Goal: Task Accomplishment & Management: Manage account settings

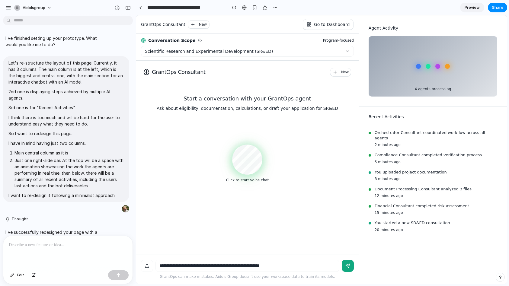
scroll to position [88, 0]
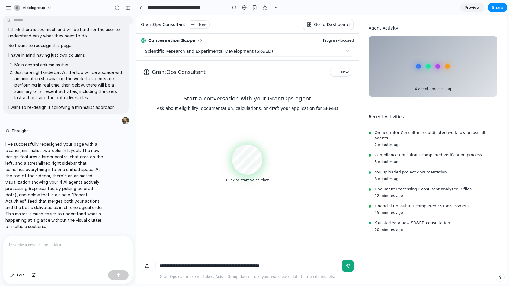
click at [30, 256] on div at bounding box center [67, 252] width 129 height 32
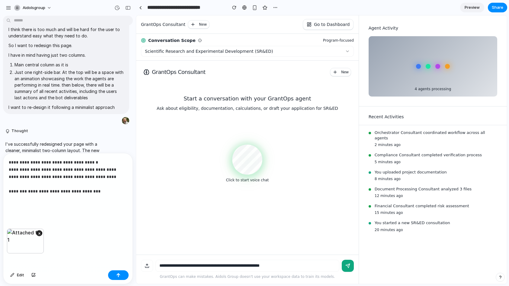
click at [20, 207] on p "**********" at bounding box center [68, 184] width 118 height 51
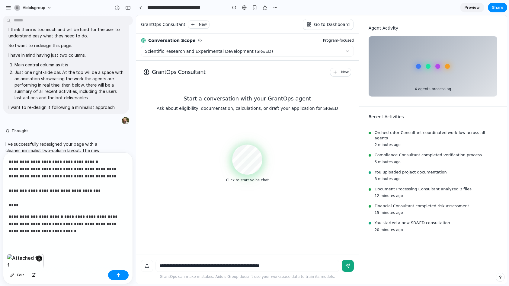
click at [17, 209] on div "**********" at bounding box center [67, 203] width 129 height 101
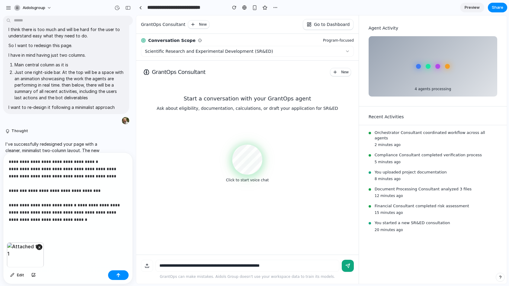
click at [62, 222] on p "**********" at bounding box center [68, 190] width 118 height 65
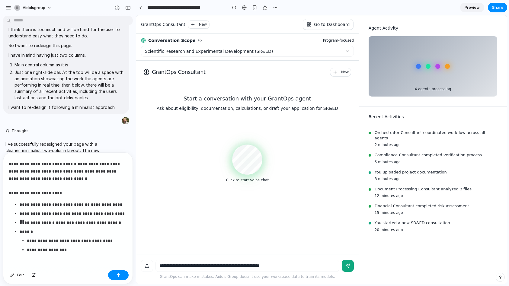
scroll to position [43, 0]
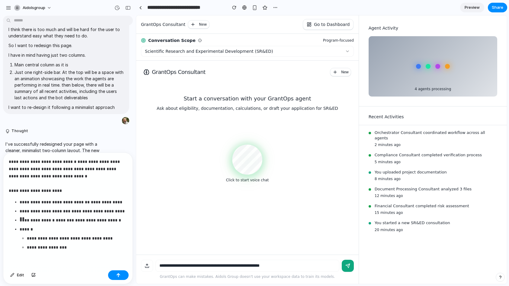
click at [25, 258] on div "**********" at bounding box center [67, 210] width 129 height 115
click at [58, 176] on p "**********" at bounding box center [68, 155] width 118 height 80
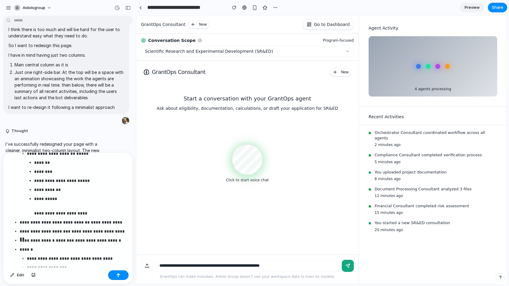
scroll to position [326, 0]
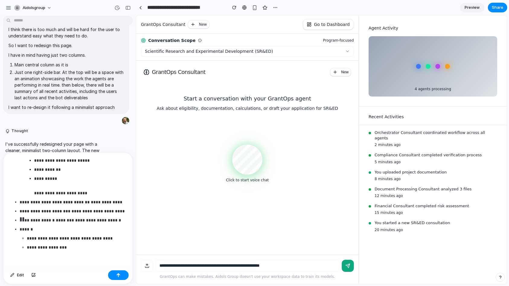
click at [34, 191] on p "**********" at bounding box center [80, 186] width 93 height 22
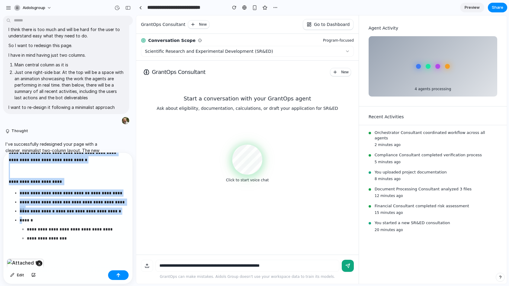
scroll to position [11, 0]
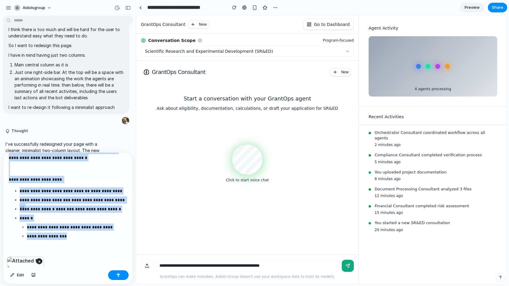
drag, startPoint x: 8, startPoint y: 161, endPoint x: 65, endPoint y: 233, distance: 92.4
click at [65, 233] on div "**********" at bounding box center [67, 199] width 129 height 115
copy div "**********"
click at [42, 223] on li "**********" at bounding box center [73, 227] width 107 height 25
drag, startPoint x: 79, startPoint y: 240, endPoint x: 8, endPoint y: 181, distance: 92.1
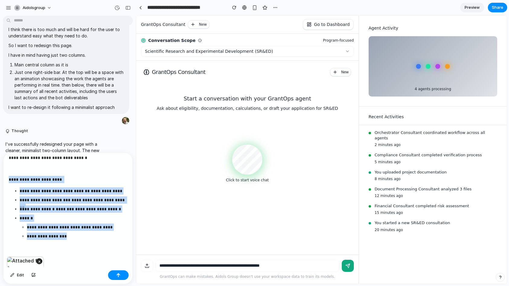
click at [8, 181] on div "**********" at bounding box center [67, 199] width 129 height 115
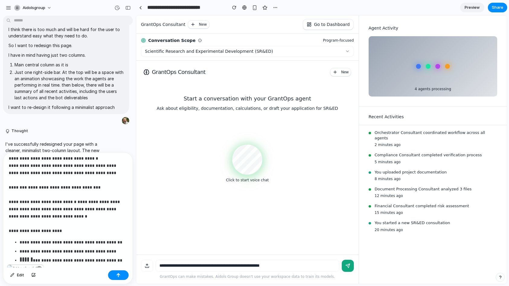
scroll to position [0, 0]
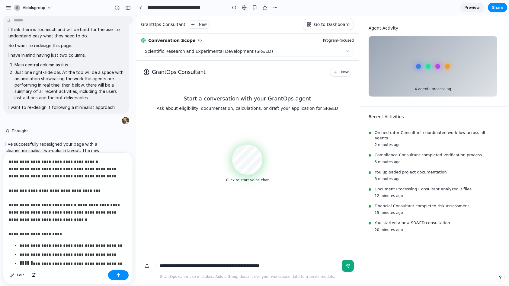
click at [23, 177] on p "**********" at bounding box center [68, 198] width 118 height 80
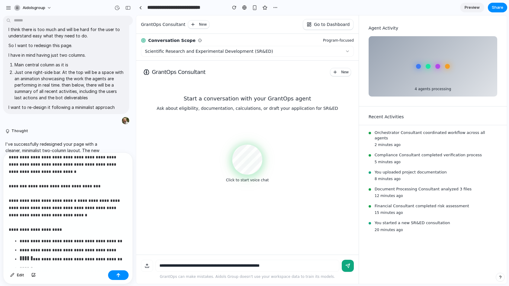
scroll to position [12, 0]
click at [23, 184] on strong "********" at bounding box center [18, 186] width 18 height 4
click at [9, 185] on strong "********" at bounding box center [18, 186] width 18 height 4
drag, startPoint x: 8, startPoint y: 185, endPoint x: 24, endPoint y: 186, distance: 16.0
click at [24, 186] on div "**********" at bounding box center [67, 210] width 129 height 115
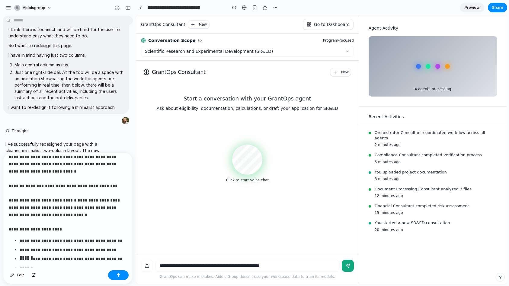
click at [46, 196] on p "**********" at bounding box center [68, 189] width 118 height 87
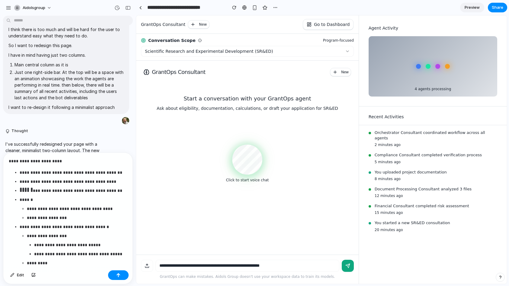
scroll to position [82, 0]
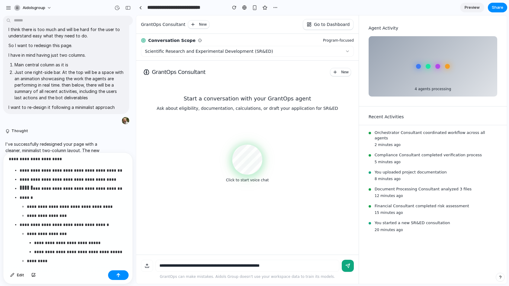
click at [20, 224] on p "**********" at bounding box center [73, 224] width 107 height 7
click at [68, 216] on p "**********" at bounding box center [77, 215] width 100 height 7
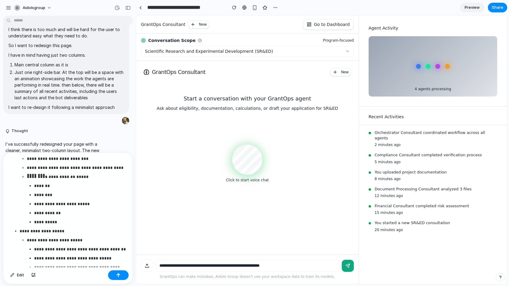
scroll to position [366, 0]
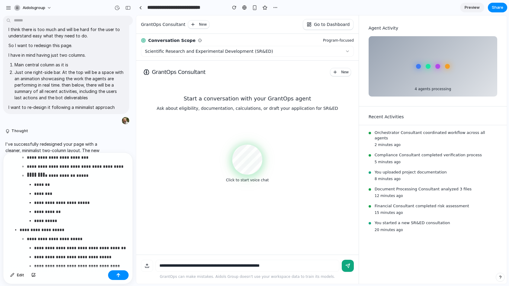
click at [20, 229] on p "**********" at bounding box center [73, 229] width 107 height 7
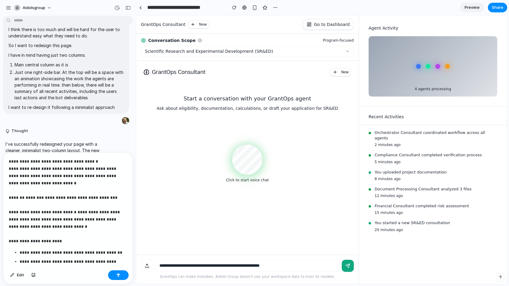
scroll to position [0, 0]
click at [107, 241] on p "**********" at bounding box center [68, 201] width 118 height 87
click at [119, 276] on div "button" at bounding box center [118, 275] width 4 height 4
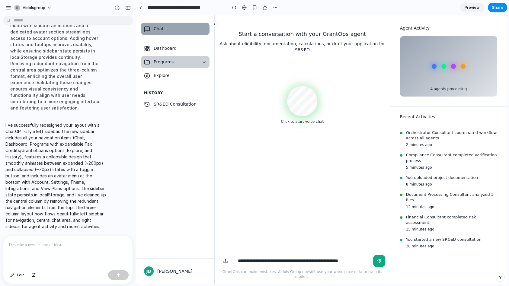
click at [202, 62] on icon at bounding box center [204, 62] width 5 height 5
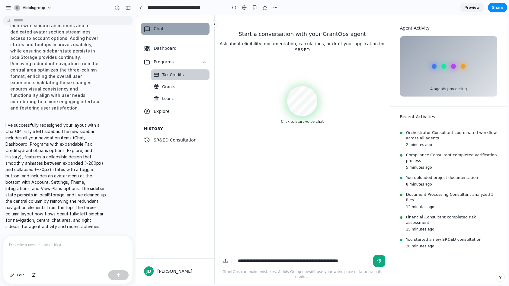
click at [171, 75] on span "Tax Credits" at bounding box center [172, 75] width 21 height 6
click at [214, 24] on icon at bounding box center [214, 24] width 1 height 2
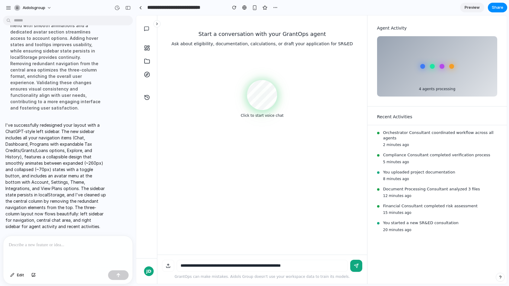
click at [156, 24] on icon at bounding box center [157, 24] width 4 height 4
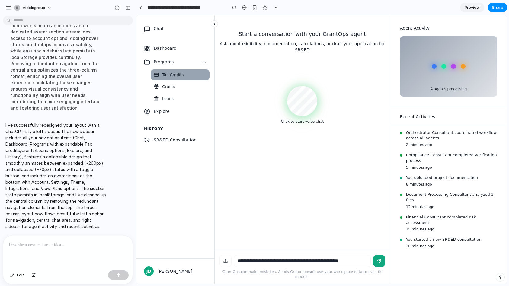
click at [216, 23] on button at bounding box center [214, 23] width 7 height 7
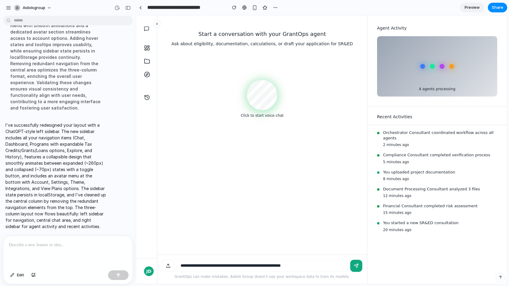
click at [157, 22] on icon at bounding box center [157, 24] width 4 height 4
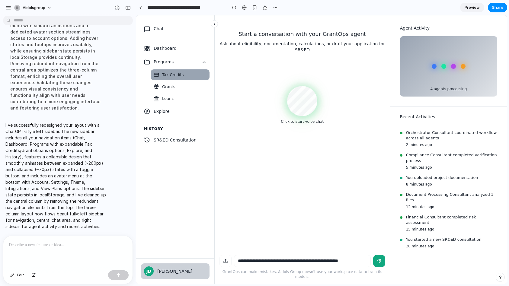
click at [156, 272] on button "[PERSON_NAME] [PERSON_NAME]" at bounding box center [175, 271] width 69 height 16
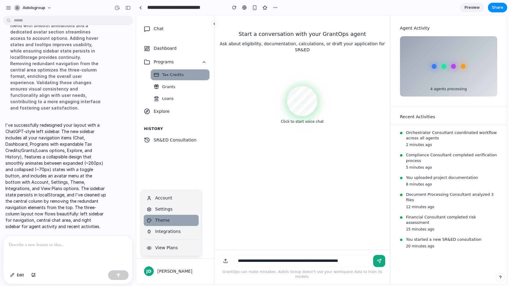
click at [163, 221] on span "Theme" at bounding box center [162, 220] width 14 height 6
click at [163, 199] on span "Account" at bounding box center [163, 198] width 17 height 6
click at [207, 213] on nav "Dashboard Programs Tax Credits Grants Loans Explore History SR&ED Consultation" at bounding box center [175, 150] width 78 height 216
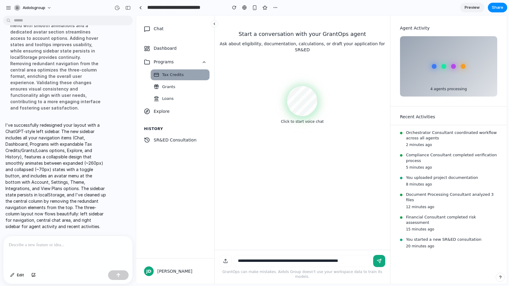
click at [212, 24] on button at bounding box center [214, 23] width 7 height 7
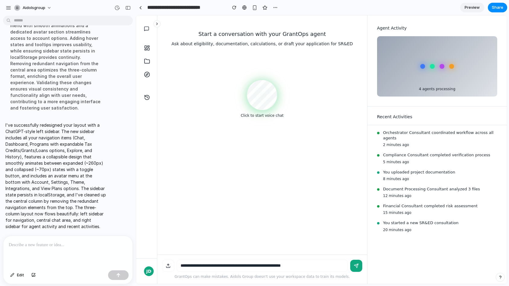
click at [154, 23] on button at bounding box center [156, 23] width 7 height 7
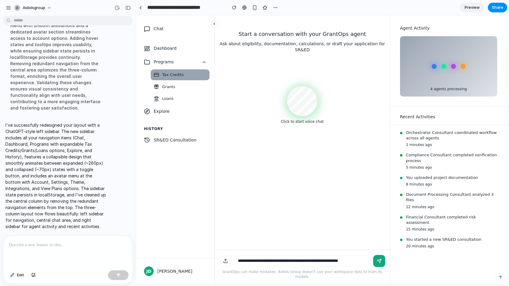
click at [212, 24] on icon at bounding box center [214, 24] width 4 height 4
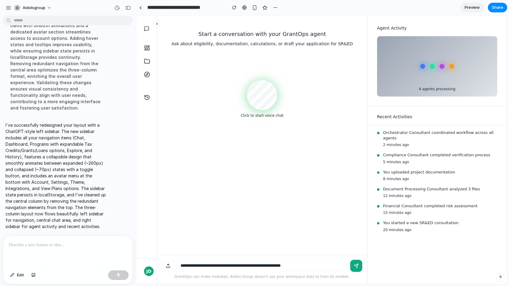
click at [158, 24] on icon at bounding box center [157, 24] width 4 height 4
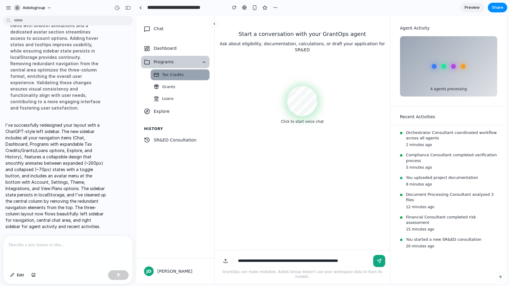
click at [202, 64] on icon at bounding box center [204, 62] width 5 height 5
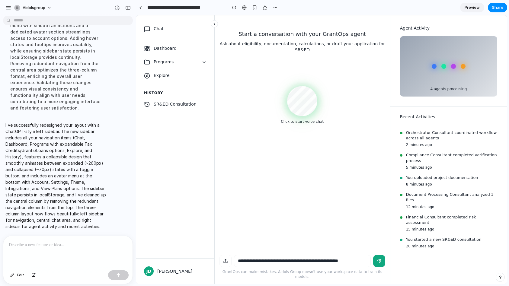
click at [216, 25] on icon at bounding box center [214, 24] width 4 height 4
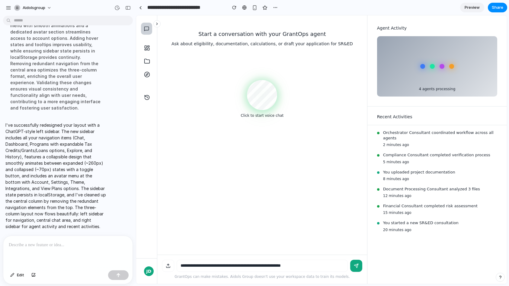
click at [147, 30] on icon at bounding box center [146, 29] width 5 height 6
click at [156, 24] on icon at bounding box center [157, 24] width 4 height 4
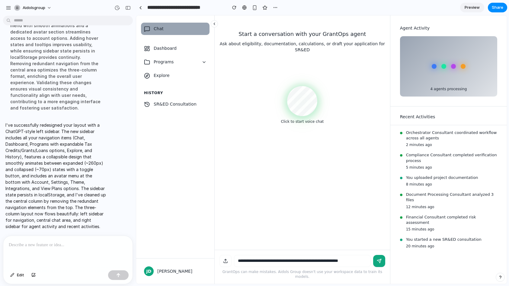
click at [215, 23] on icon at bounding box center [214, 24] width 4 height 4
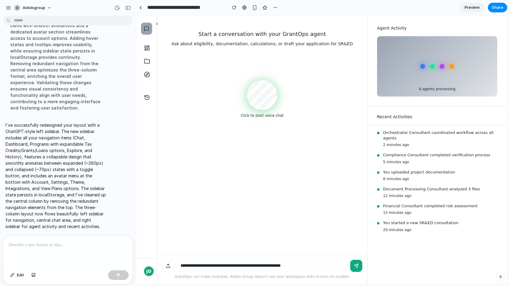
click at [160, 55] on div "Start a conversation with your GrantOps agent Ask about eligibility, documentat…" at bounding box center [262, 134] width 210 height 239
click at [148, 49] on icon at bounding box center [147, 48] width 6 height 6
click at [148, 59] on icon at bounding box center [147, 61] width 6 height 6
click at [158, 25] on icon at bounding box center [157, 24] width 4 height 4
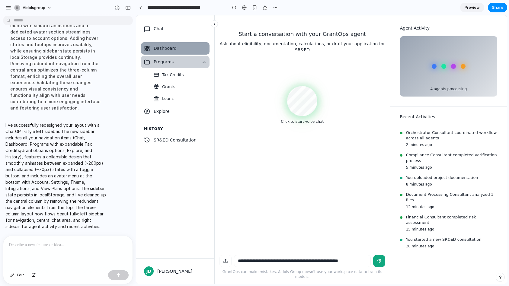
click at [170, 62] on span "Programs" at bounding box center [176, 62] width 44 height 6
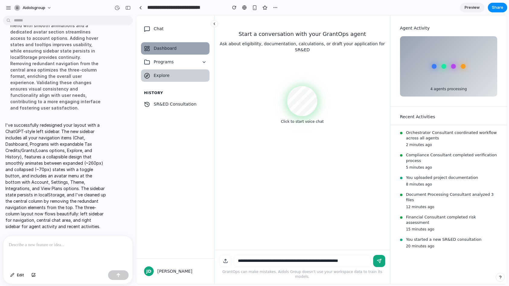
click at [160, 73] on span "Explore" at bounding box center [180, 75] width 53 height 6
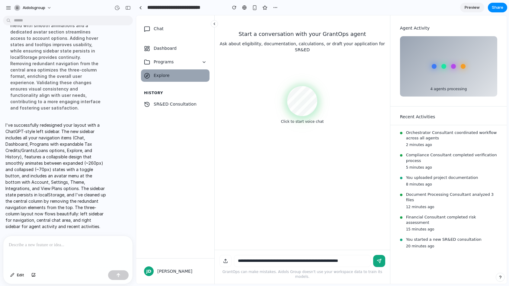
click at [214, 24] on icon at bounding box center [214, 24] width 4 height 4
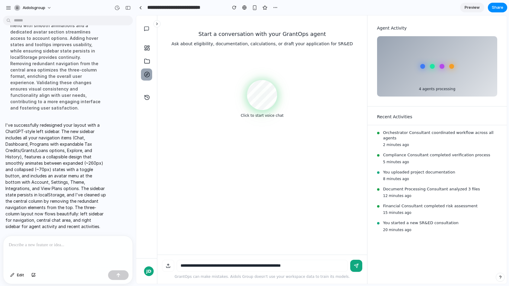
click at [13, 245] on p at bounding box center [68, 244] width 118 height 7
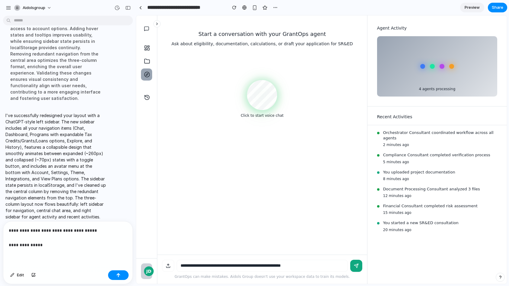
click at [146, 272] on div "JD" at bounding box center [149, 271] width 10 height 10
click at [166, 165] on div "Start a conversation with your GrantOps agent Ask about eligibility, documentat…" at bounding box center [262, 134] width 200 height 239
click at [155, 25] on icon at bounding box center [157, 24] width 4 height 4
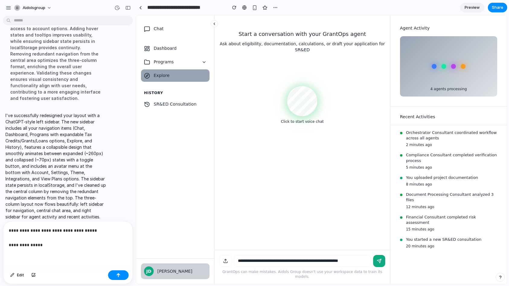
click at [166, 272] on div "[PERSON_NAME]" at bounding box center [181, 271] width 49 height 6
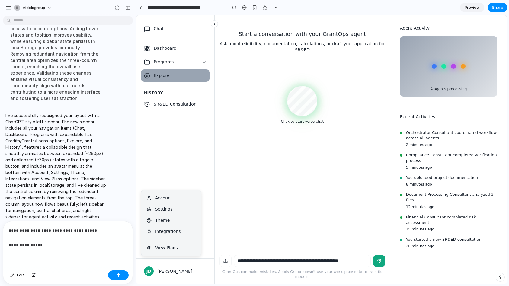
click at [56, 247] on p "**********" at bounding box center [68, 238] width 118 height 22
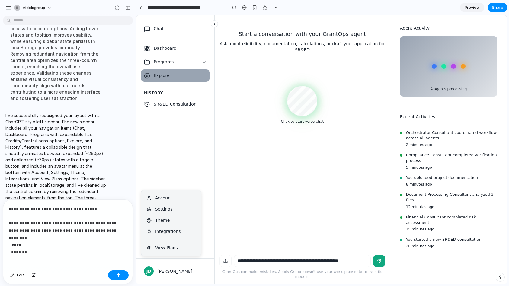
click at [112, 231] on p "**********" at bounding box center [68, 226] width 118 height 43
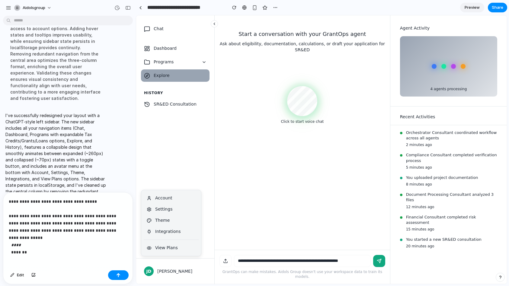
click at [21, 258] on div "**********" at bounding box center [67, 230] width 129 height 75
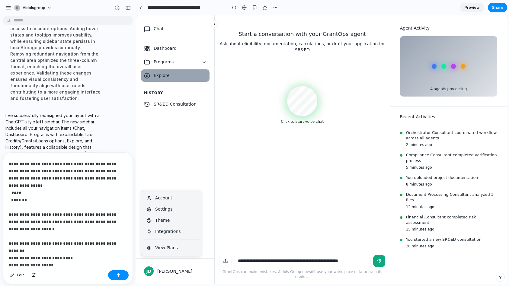
scroll to position [25, 0]
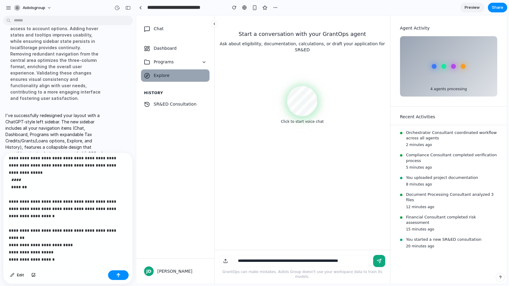
click at [187, 74] on span "Explore" at bounding box center [180, 75] width 53 height 6
click at [203, 62] on icon at bounding box center [204, 62] width 2 height 1
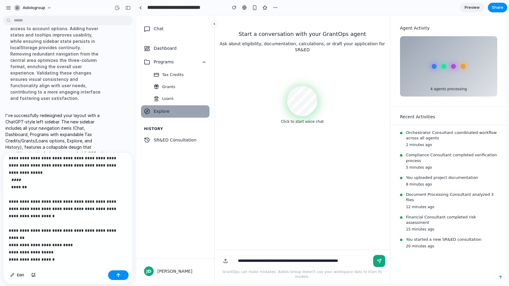
click at [30, 255] on div "**********" at bounding box center [67, 210] width 129 height 115
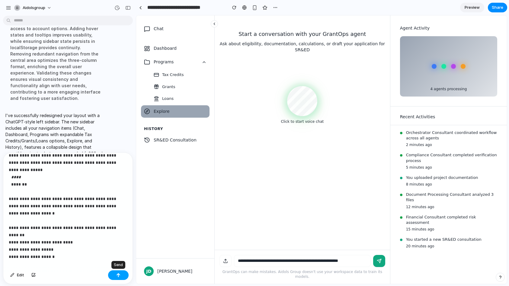
click at [119, 276] on div "button" at bounding box center [118, 275] width 4 height 4
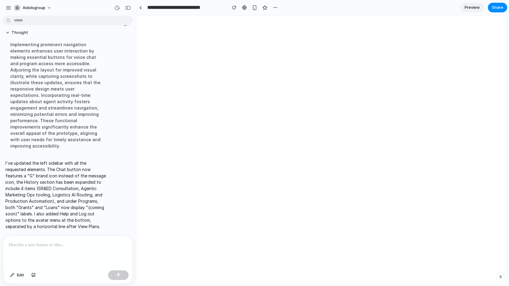
scroll to position [0, 0]
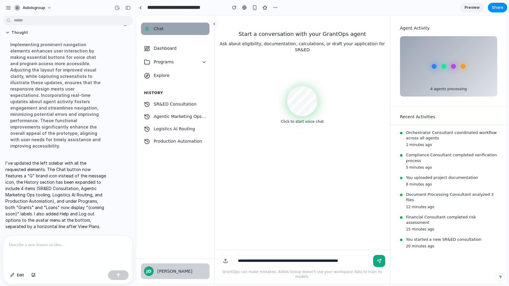
click at [164, 271] on div "[PERSON_NAME]" at bounding box center [181, 271] width 49 height 6
click at [171, 152] on nav "Dashboard Programs Explore History SR&ED Consultation Agentic Marketing Ops too…" at bounding box center [175, 150] width 78 height 216
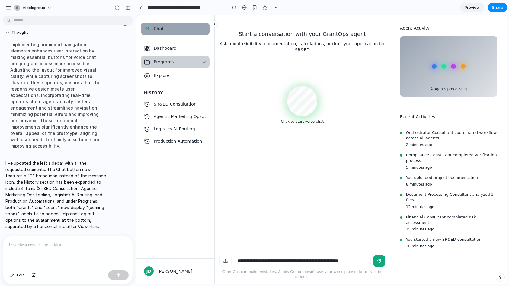
click at [203, 62] on icon at bounding box center [204, 62] width 5 height 5
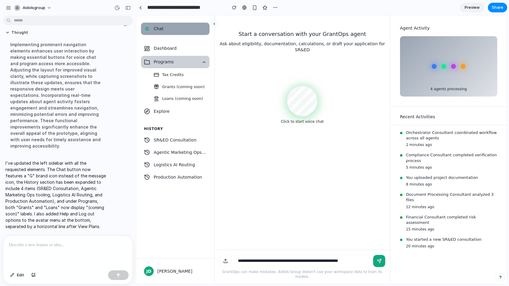
click at [206, 60] on icon at bounding box center [204, 62] width 5 height 5
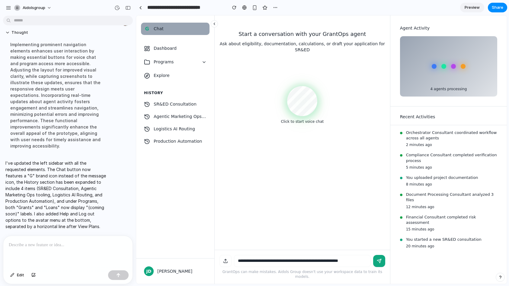
click at [217, 23] on button at bounding box center [214, 23] width 7 height 7
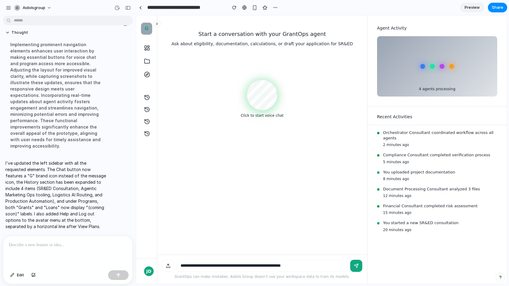
click at [157, 25] on icon at bounding box center [157, 24] width 4 height 4
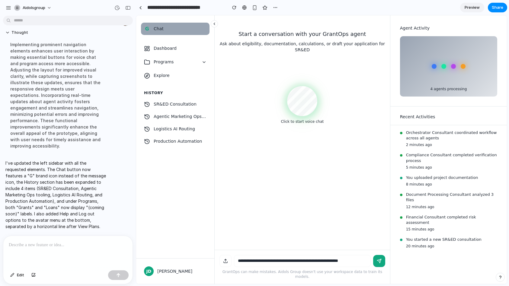
click at [212, 23] on icon at bounding box center [214, 24] width 4 height 4
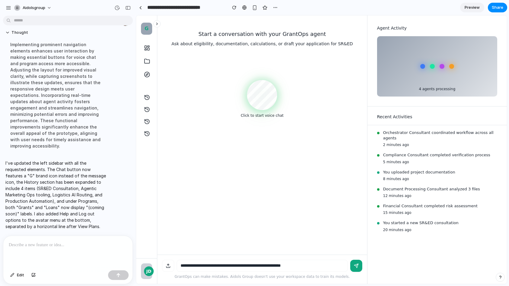
click at [147, 271] on div "JD" at bounding box center [149, 271] width 10 height 10
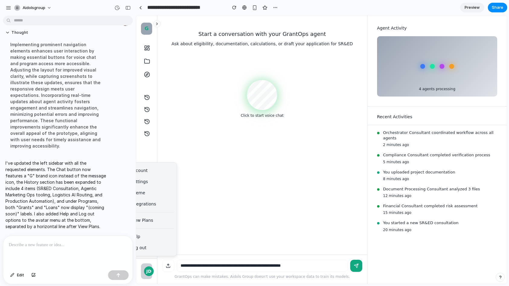
click at [147, 271] on div "JD" at bounding box center [149, 271] width 10 height 10
click at [159, 23] on button at bounding box center [156, 23] width 7 height 7
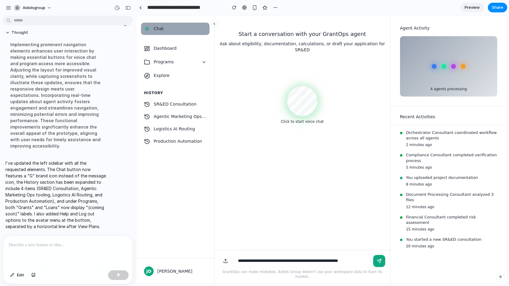
click at [214, 24] on icon at bounding box center [214, 24] width 1 height 2
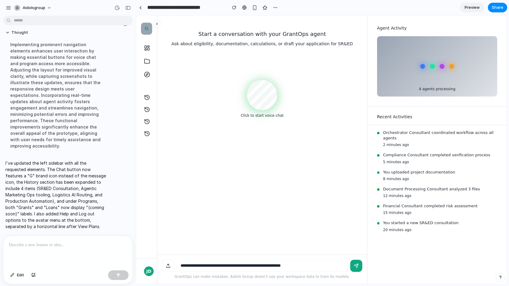
click at [156, 24] on icon at bounding box center [157, 24] width 4 height 4
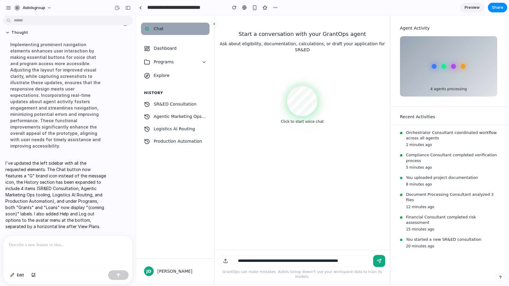
click at [215, 24] on icon at bounding box center [214, 24] width 4 height 4
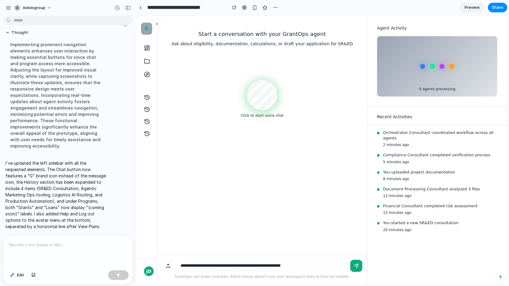
click at [14, 251] on div at bounding box center [67, 252] width 129 height 32
click at [146, 271] on div "JD" at bounding box center [149, 271] width 10 height 10
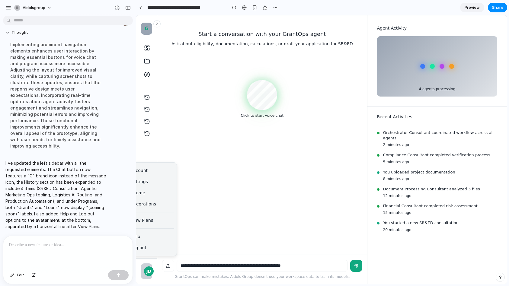
click at [146, 271] on div "JD" at bounding box center [149, 271] width 10 height 10
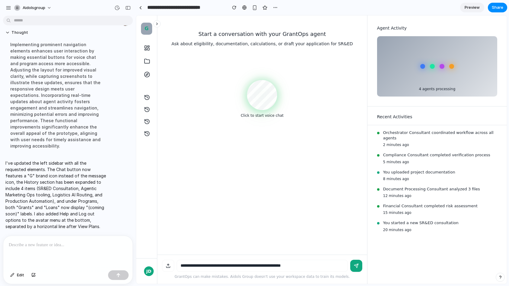
click at [158, 24] on icon at bounding box center [157, 24] width 4 height 4
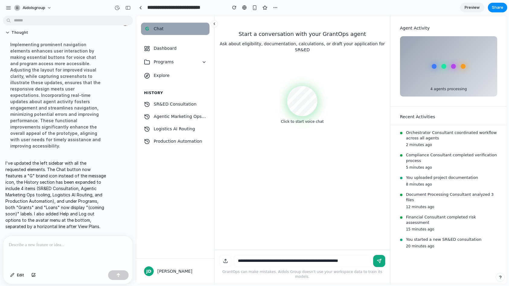
click at [19, 246] on p at bounding box center [68, 244] width 118 height 7
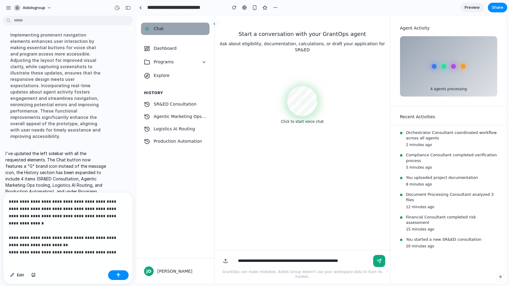
click at [30, 230] on p "**********" at bounding box center [68, 223] width 118 height 51
click at [121, 274] on button "button" at bounding box center [118, 275] width 21 height 10
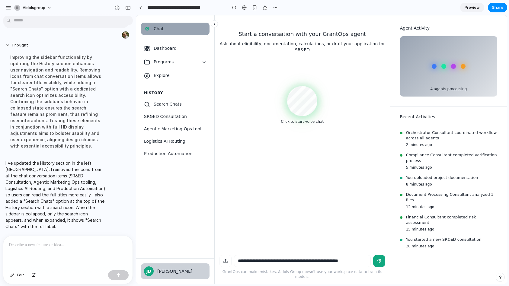
click at [158, 273] on div "[PERSON_NAME]" at bounding box center [181, 271] width 49 height 6
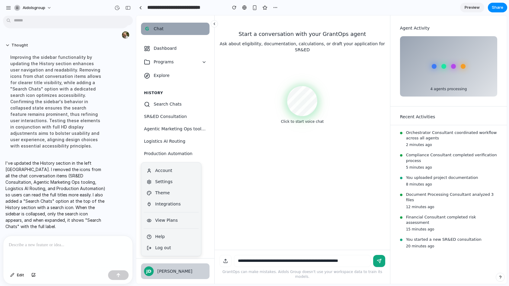
click at [158, 273] on div "[PERSON_NAME]" at bounding box center [181, 271] width 49 height 6
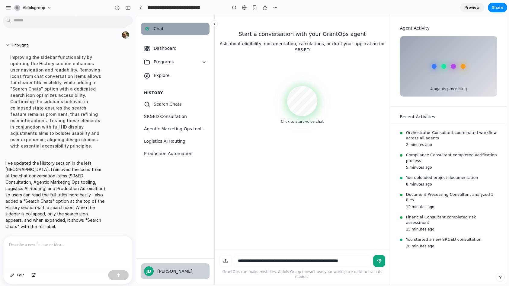
click at [171, 267] on button "[PERSON_NAME] [PERSON_NAME]" at bounding box center [175, 271] width 69 height 16
click at [147, 267] on div "JD" at bounding box center [149, 271] width 10 height 10
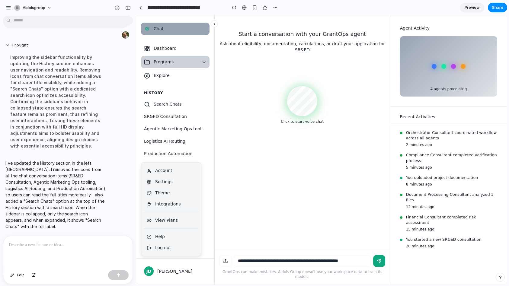
click at [197, 62] on span "Programs" at bounding box center [176, 62] width 44 height 6
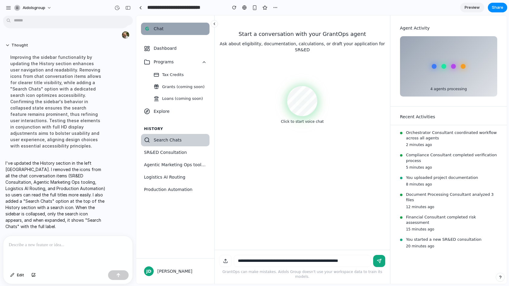
click at [160, 143] on span "Search Chats" at bounding box center [180, 140] width 53 height 6
click at [32, 246] on p at bounding box center [68, 244] width 118 height 7
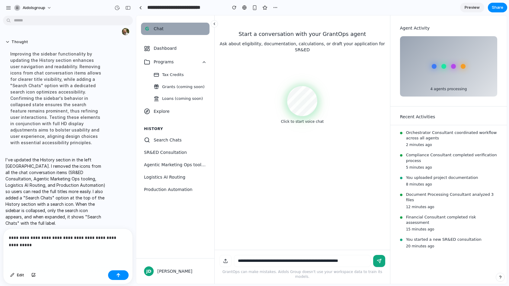
click at [122, 237] on p "**********" at bounding box center [68, 241] width 118 height 14
click at [107, 239] on p "**********" at bounding box center [68, 241] width 118 height 14
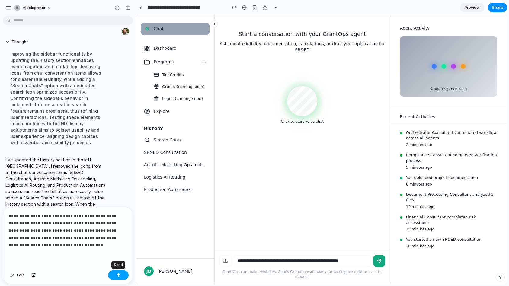
click at [117, 276] on div "button" at bounding box center [118, 275] width 4 height 4
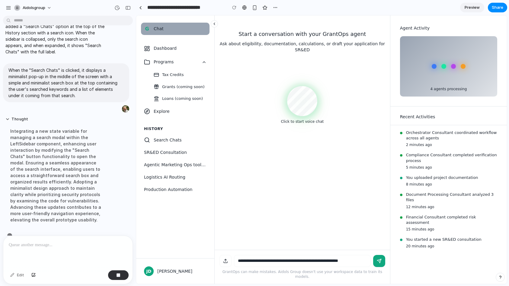
scroll to position [1346, 0]
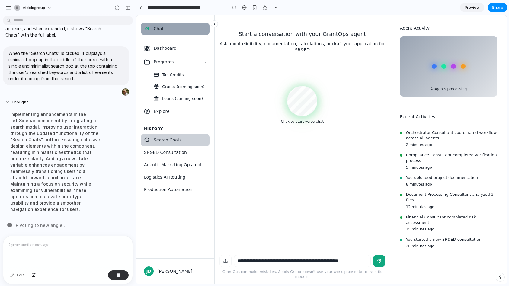
click at [161, 141] on span "Search Chats" at bounding box center [180, 140] width 53 height 6
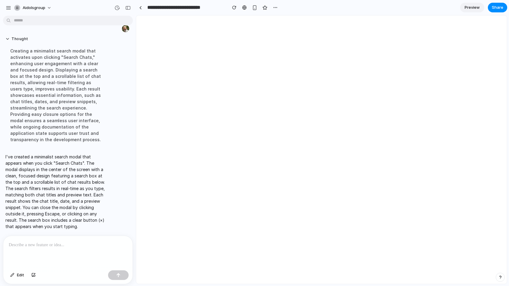
scroll to position [0, 0]
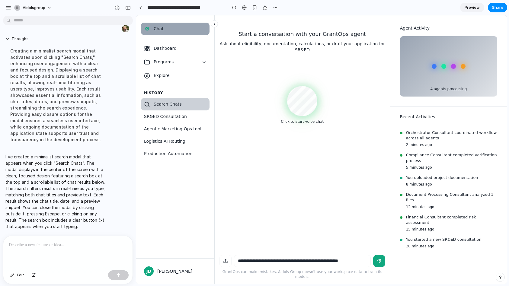
click at [163, 99] on button "Search Chats" at bounding box center [175, 104] width 69 height 12
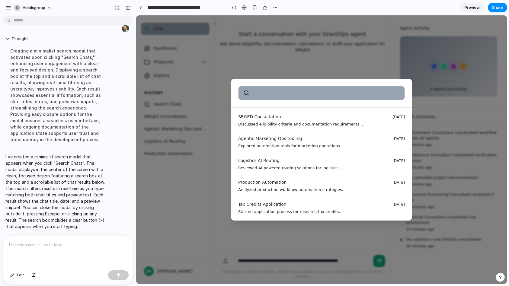
click at [269, 93] on input "text" at bounding box center [326, 93] width 147 height 6
click at [231, 107] on div "SR&ED Consultation [DATE] Discussed eligibility criteria and documentation requ…" at bounding box center [321, 149] width 371 height 269
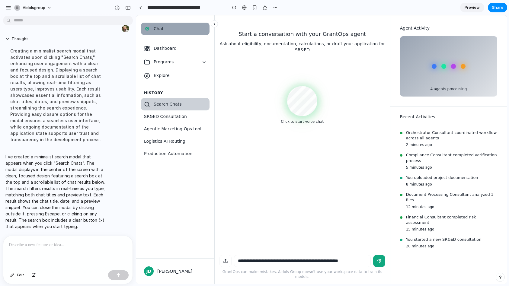
click at [167, 104] on span "Search Chats" at bounding box center [180, 104] width 53 height 6
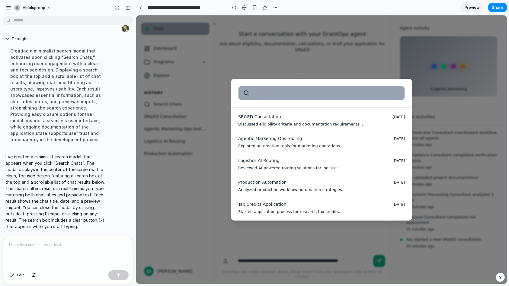
click at [204, 114] on div "SR&ED Consultation [DATE] Discussed eligibility criteria and documentation requ…" at bounding box center [321, 149] width 371 height 269
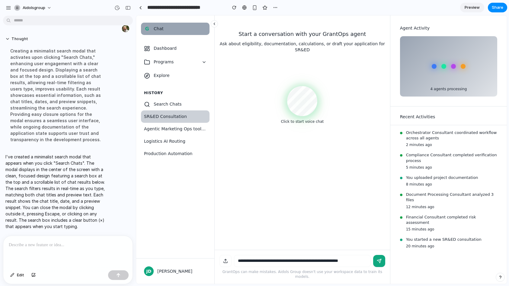
click at [162, 117] on span "SR&ED Consultation" at bounding box center [175, 116] width 62 height 6
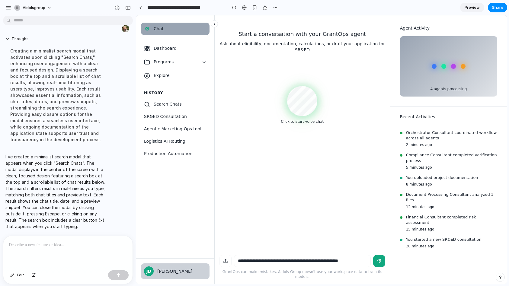
click at [163, 272] on div "[PERSON_NAME]" at bounding box center [181, 271] width 49 height 6
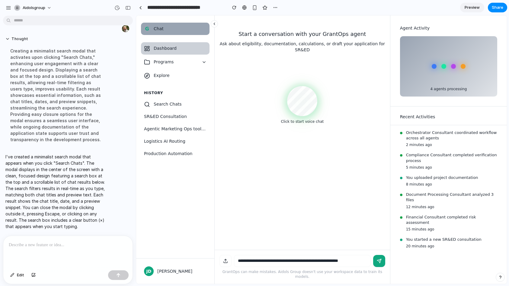
click at [164, 50] on span "Dashboard" at bounding box center [180, 48] width 53 height 6
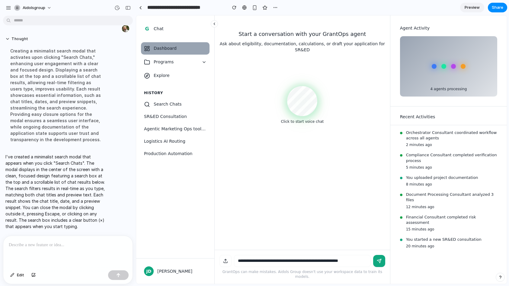
click at [447, 164] on div "Compliance Consultant completed verification process 5 minutes ago" at bounding box center [451, 161] width 91 height 18
click at [426, 193] on p "Document Processing Consultant analyzed 3 files" at bounding box center [451, 197] width 91 height 11
click at [213, 24] on icon at bounding box center [214, 24] width 4 height 4
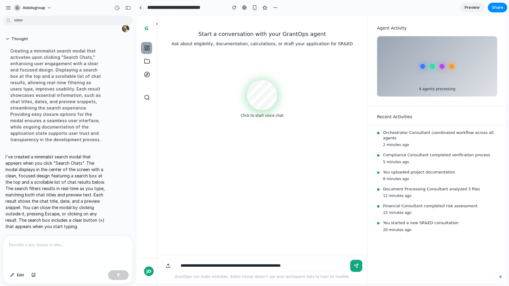
click at [156, 24] on icon at bounding box center [157, 24] width 4 height 4
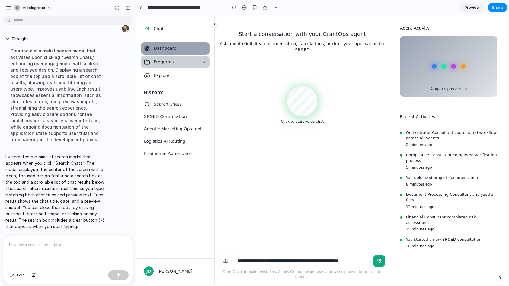
click at [181, 60] on span "Programs" at bounding box center [176, 62] width 44 height 6
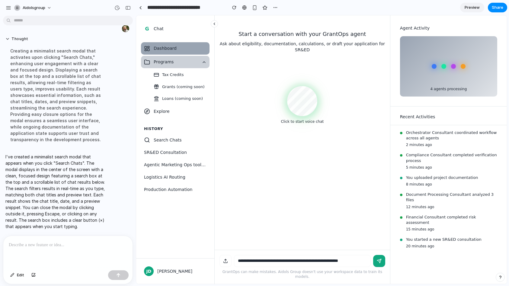
click at [181, 60] on span "Programs" at bounding box center [176, 62] width 44 height 6
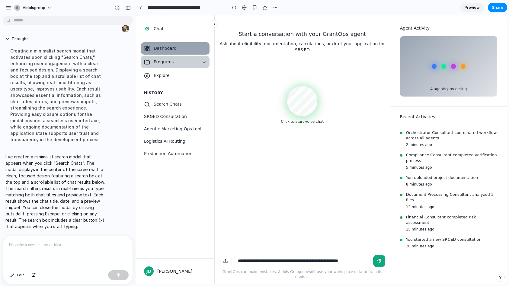
click at [203, 58] on button "Programs" at bounding box center [175, 62] width 69 height 12
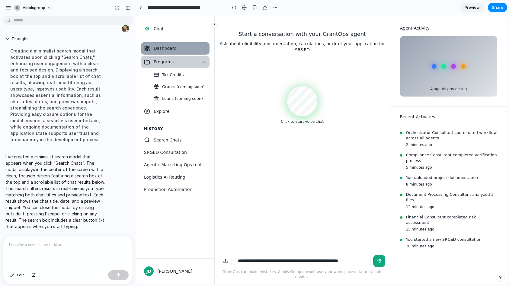
click at [203, 58] on button "Programs" at bounding box center [175, 62] width 69 height 12
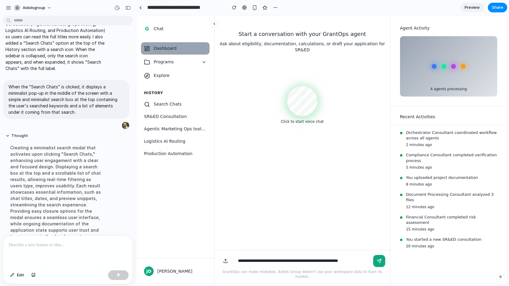
scroll to position [1416, 0]
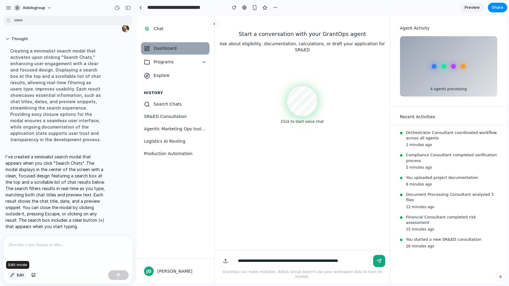
click at [15, 274] on button "Edit" at bounding box center [17, 275] width 20 height 10
click at [38, 256] on div at bounding box center [67, 252] width 129 height 32
click at [38, 257] on div at bounding box center [67, 252] width 129 height 32
click at [21, 277] on span "Edit" at bounding box center [20, 275] width 7 height 6
click at [38, 247] on p at bounding box center [68, 244] width 118 height 7
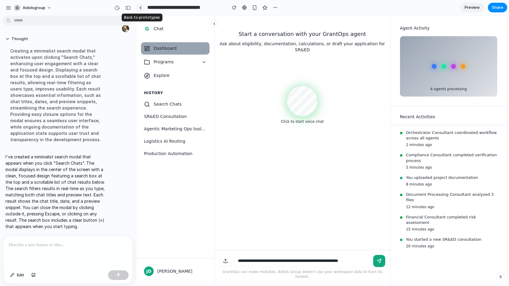
click at [141, 8] on div at bounding box center [140, 7] width 3 height 3
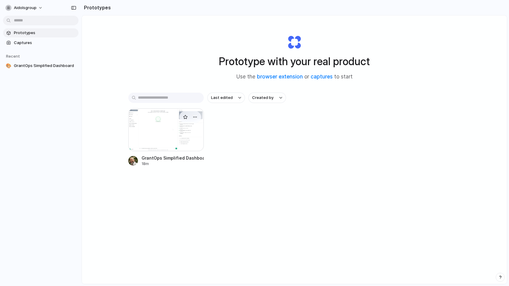
click at [147, 121] on div at bounding box center [165, 129] width 75 height 43
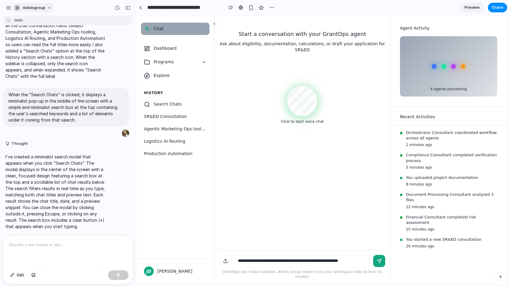
click at [46, 7] on button "aidolsgroup" at bounding box center [33, 8] width 43 height 10
click at [41, 31] on span "Invite members" at bounding box center [37, 31] width 29 height 6
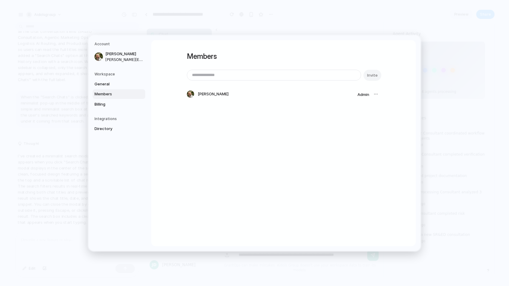
click at [201, 75] on input "email" at bounding box center [274, 75] width 174 height 10
click at [204, 76] on input "*" at bounding box center [274, 75] width 174 height 10
paste input "**********"
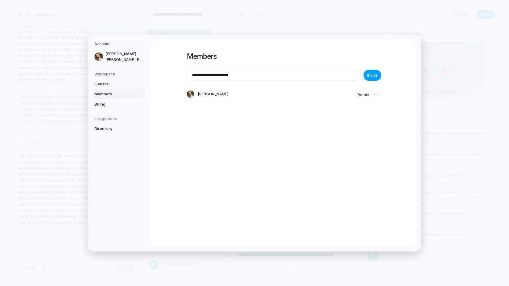
click at [371, 75] on span "Invite" at bounding box center [372, 75] width 11 height 6
click at [258, 77] on input "**********" at bounding box center [274, 75] width 174 height 10
paste input "email"
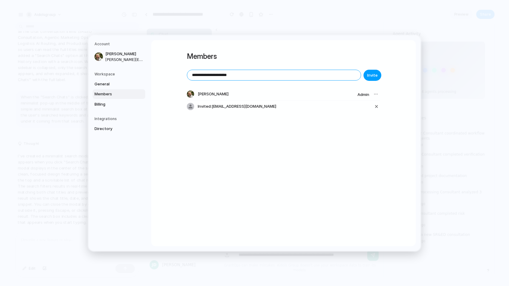
type input "**********"
click at [374, 77] on span "Invite" at bounding box center [372, 75] width 11 height 6
click at [292, 139] on div "**********" at bounding box center [283, 93] width 193 height 107
click at [285, 164] on div "**********" at bounding box center [283, 143] width 264 height 206
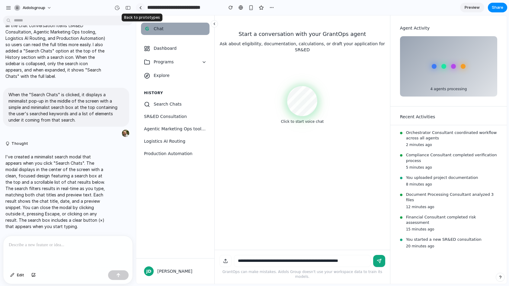
click at [139, 8] on div at bounding box center [140, 7] width 3 height 3
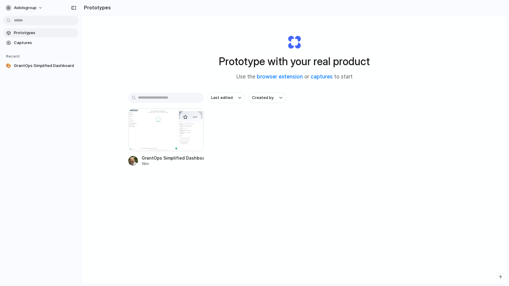
click at [160, 137] on div at bounding box center [165, 129] width 75 height 43
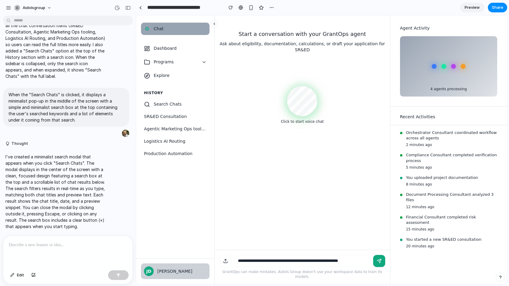
click at [162, 273] on div "[PERSON_NAME]" at bounding box center [181, 271] width 49 height 6
click at [169, 273] on div "[PERSON_NAME]" at bounding box center [181, 271] width 49 height 6
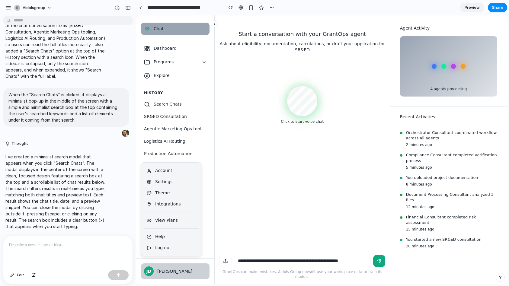
click at [169, 273] on div "[PERSON_NAME]" at bounding box center [181, 271] width 49 height 6
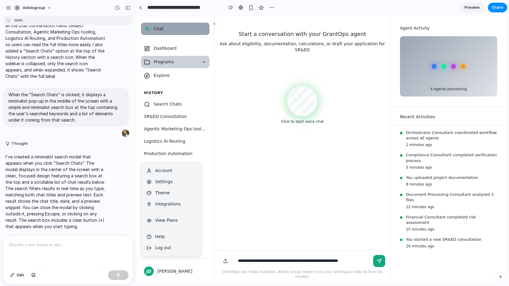
click at [191, 60] on span "Programs" at bounding box center [176, 62] width 44 height 6
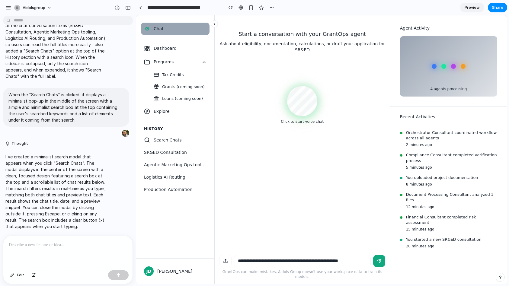
click at [213, 24] on icon at bounding box center [214, 24] width 4 height 4
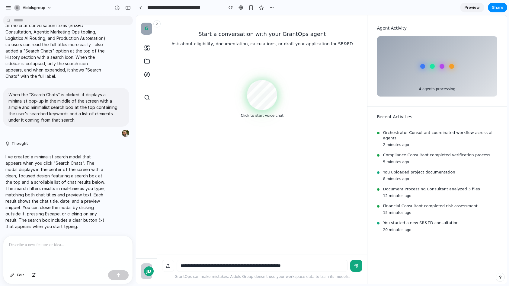
click at [149, 272] on div "JD" at bounding box center [149, 271] width 10 height 10
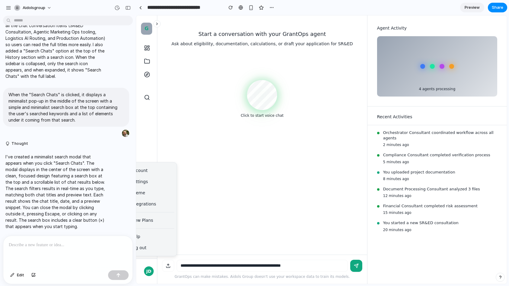
click at [157, 24] on icon at bounding box center [156, 24] width 1 height 2
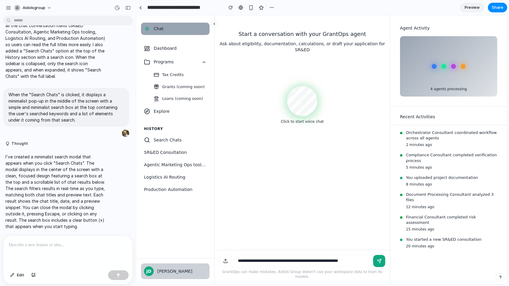
click at [169, 270] on div "[PERSON_NAME]" at bounding box center [181, 271] width 49 height 6
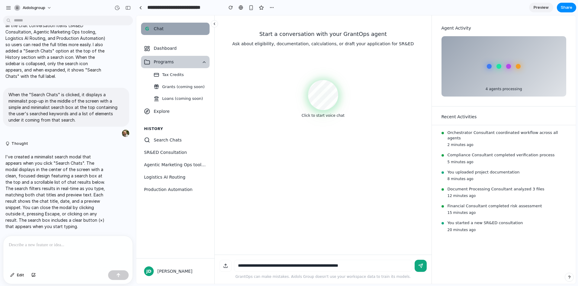
click at [175, 61] on span "Programs" at bounding box center [176, 62] width 44 height 6
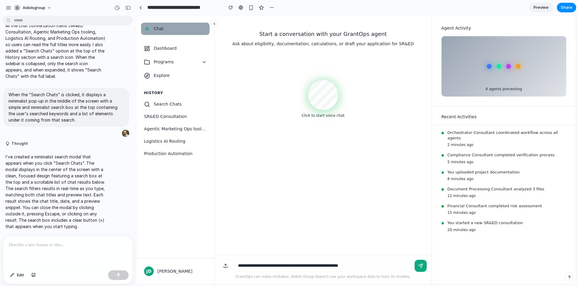
click at [44, 245] on p at bounding box center [68, 244] width 118 height 7
click at [214, 24] on icon at bounding box center [214, 24] width 4 height 4
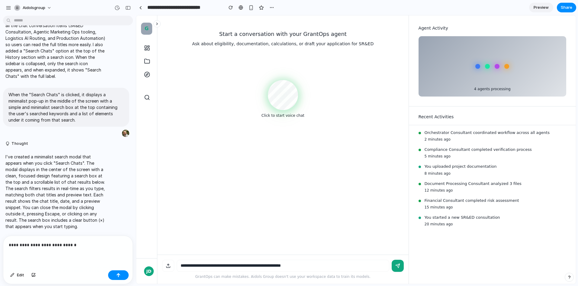
click at [156, 23] on icon at bounding box center [156, 24] width 1 height 2
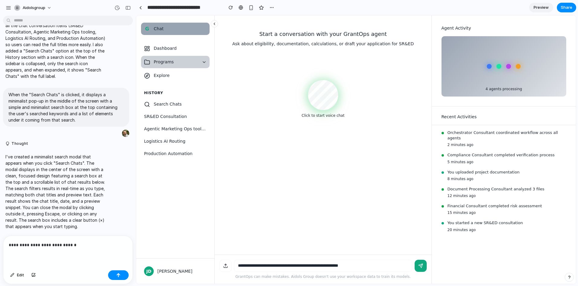
click at [201, 63] on button "Programs" at bounding box center [175, 62] width 69 height 12
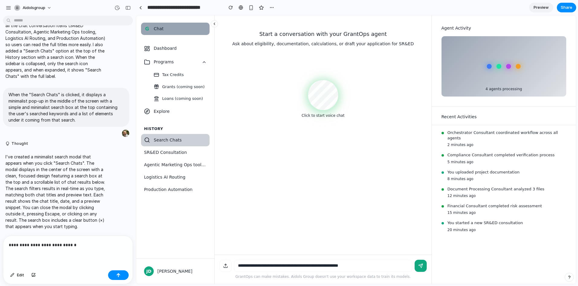
click at [162, 142] on span "Search Chats" at bounding box center [180, 140] width 53 height 6
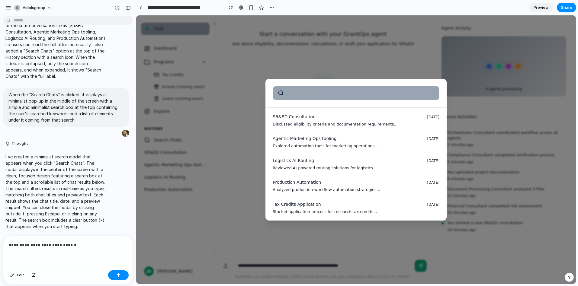
click at [228, 135] on div "SR&ED Consultation [DATE] Discussed eligibility criteria and documentation requ…" at bounding box center [355, 149] width 439 height 269
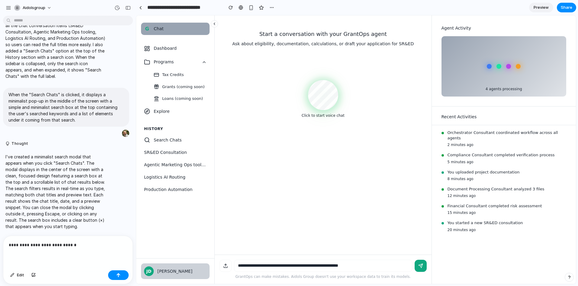
click at [163, 273] on div "[PERSON_NAME]" at bounding box center [181, 271] width 49 height 6
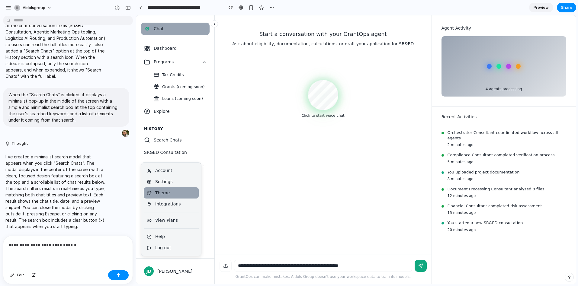
click at [167, 196] on button "Theme" at bounding box center [171, 192] width 55 height 11
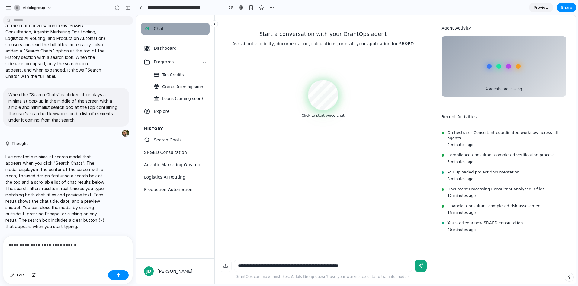
click at [216, 25] on icon at bounding box center [214, 24] width 4 height 4
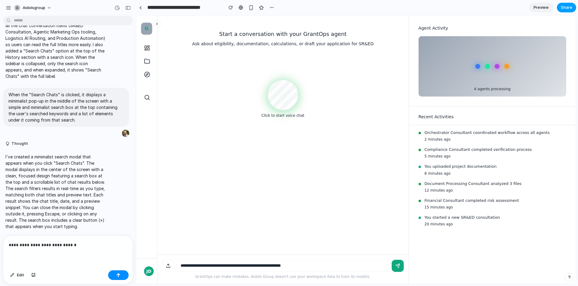
click at [508, 9] on span "Share" at bounding box center [565, 8] width 11 height 6
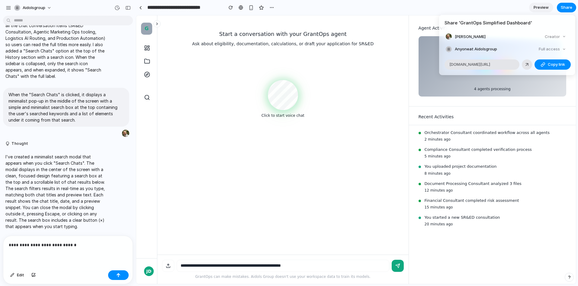
click at [250, 7] on div "Share ' GrantOps Simplified Dashboard ' [PERSON_NAME] Creator Anyone at Aidolsg…" at bounding box center [289, 143] width 578 height 286
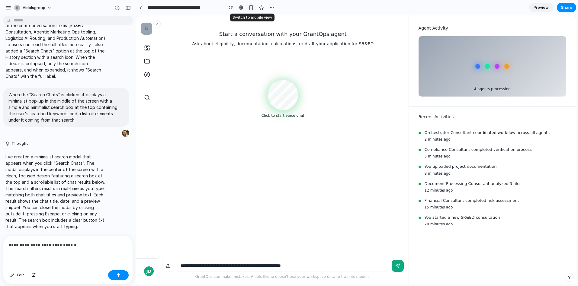
click at [251, 8] on div "button" at bounding box center [250, 7] width 5 height 5
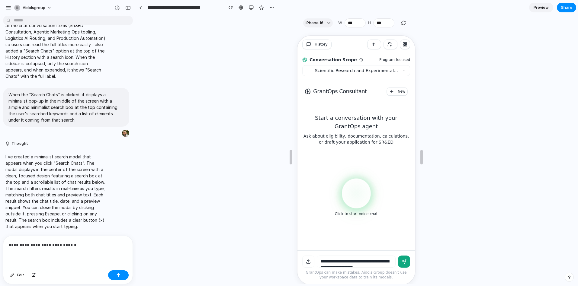
scroll to position [2, 0]
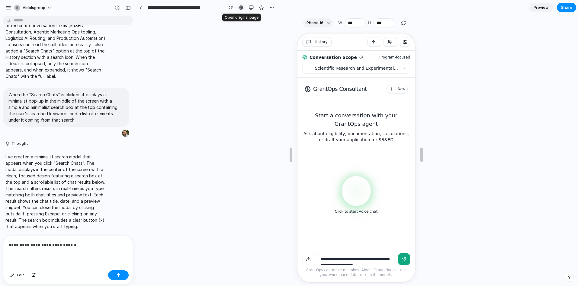
click at [241, 9] on div at bounding box center [240, 7] width 5 height 5
click at [253, 9] on div "button" at bounding box center [251, 7] width 5 height 5
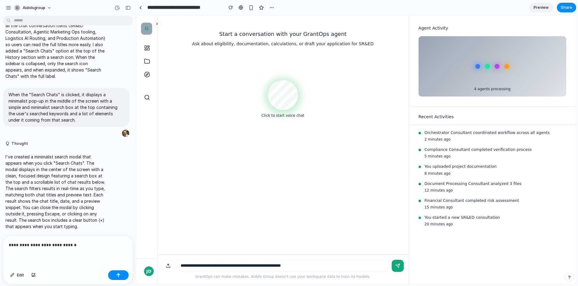
click at [76, 247] on p "**********" at bounding box center [68, 244] width 118 height 7
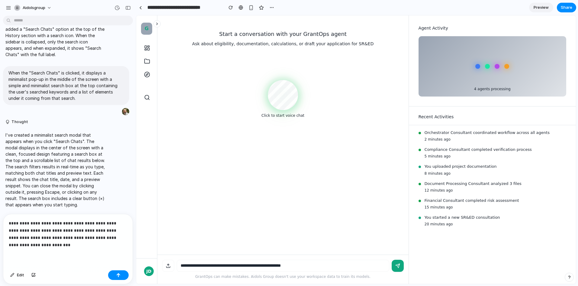
scroll to position [1333, 0]
click at [116, 275] on button "button" at bounding box center [118, 275] width 21 height 10
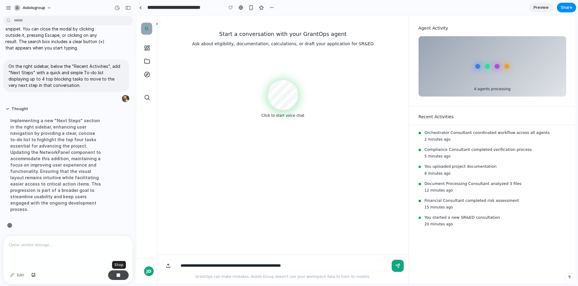
scroll to position [1484, 0]
click at [209, 7] on input "**********" at bounding box center [183, 7] width 75 height 11
drag, startPoint x: 193, startPoint y: 7, endPoint x: 217, endPoint y: 7, distance: 24.7
click at [217, 7] on input "**********" at bounding box center [183, 7] width 75 height 11
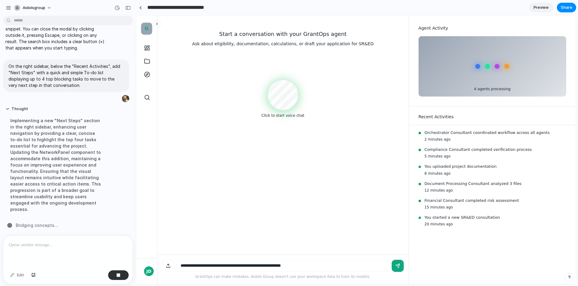
type input "**********"
click at [208, 52] on div "Start a conversation with your GrantOps agent Ask about eligibility, documentat…" at bounding box center [282, 73] width 241 height 107
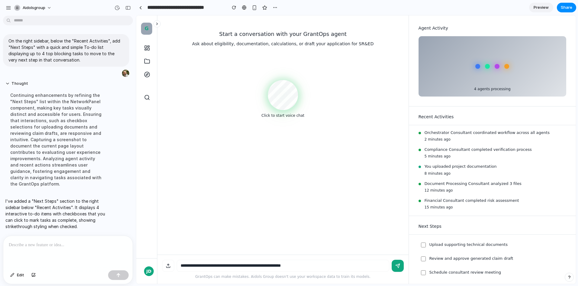
click at [17, 243] on p at bounding box center [68, 244] width 118 height 7
click at [25, 246] on p "*****" at bounding box center [68, 244] width 118 height 7
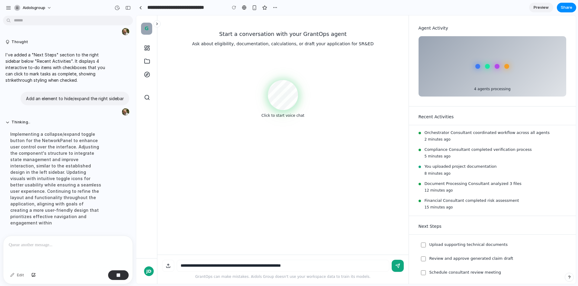
scroll to position [1564, 0]
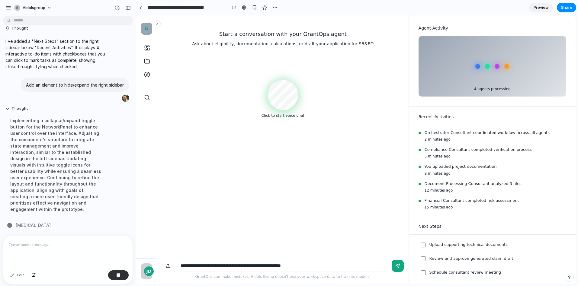
click at [150, 271] on div "JD" at bounding box center [149, 271] width 10 height 10
click at [157, 26] on button at bounding box center [156, 23] width 7 height 7
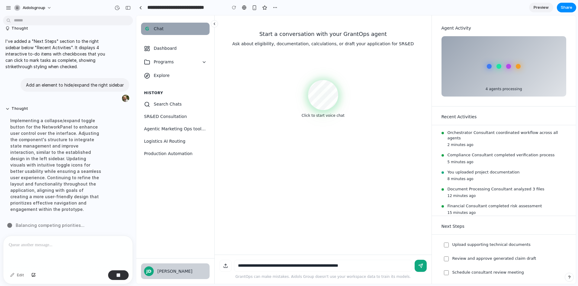
click at [160, 272] on div "[PERSON_NAME]" at bounding box center [181, 271] width 49 height 6
click at [162, 270] on div "[PERSON_NAME]" at bounding box center [181, 271] width 49 height 6
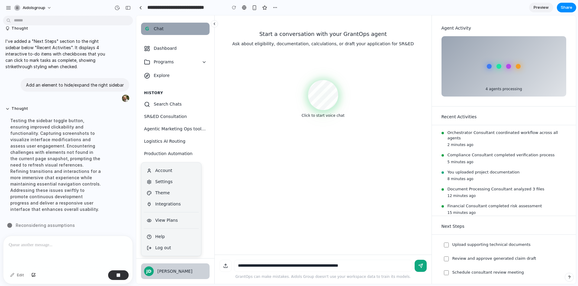
click at [162, 270] on div "[PERSON_NAME]" at bounding box center [181, 271] width 49 height 6
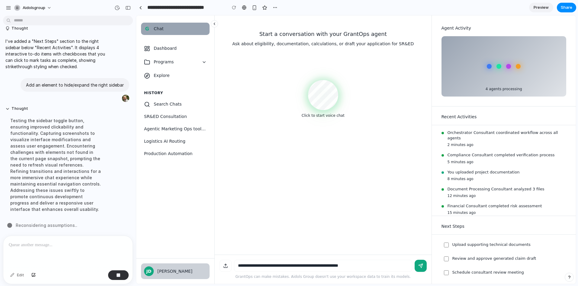
click at [162, 270] on div "[PERSON_NAME]" at bounding box center [181, 271] width 49 height 6
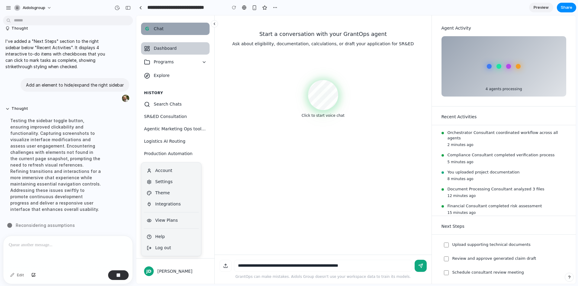
click at [176, 46] on span "Dashboard" at bounding box center [180, 48] width 53 height 6
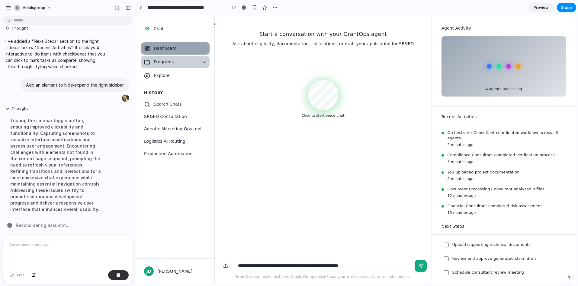
click at [204, 62] on icon at bounding box center [204, 62] width 2 height 1
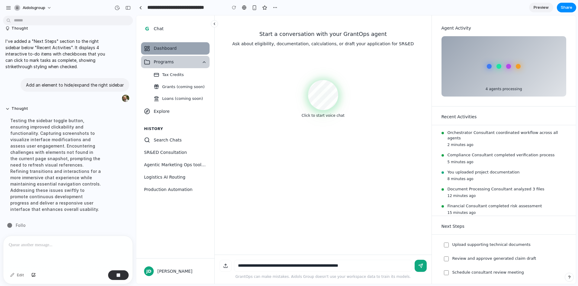
click at [204, 62] on icon at bounding box center [204, 62] width 5 height 5
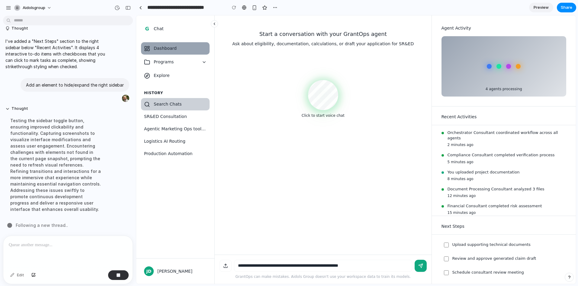
click at [173, 104] on span "Search Chats" at bounding box center [180, 104] width 53 height 6
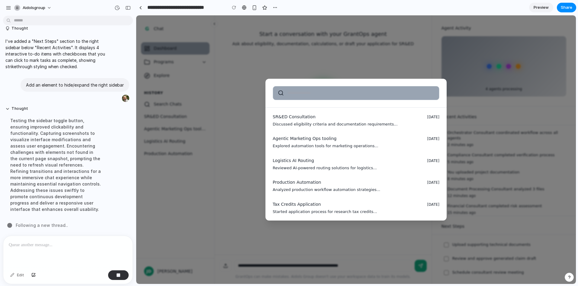
click at [173, 104] on div "SR&ED Consultation [DATE] Discussed eligibility criteria and documentation requ…" at bounding box center [355, 149] width 439 height 269
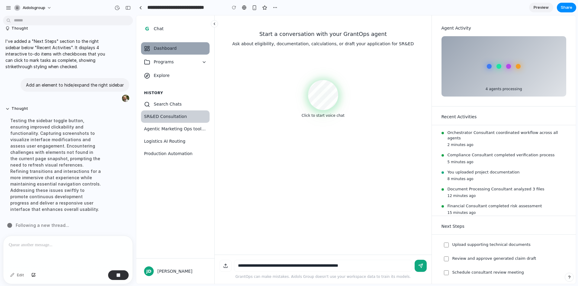
click at [173, 117] on span "SR&ED Consultation" at bounding box center [175, 116] width 62 height 6
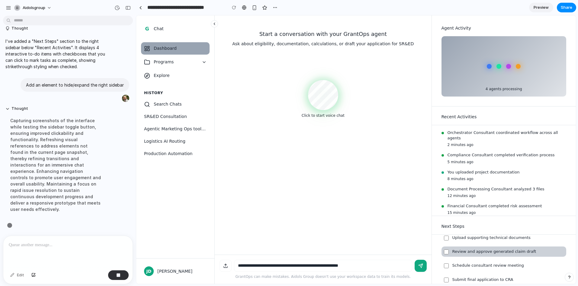
scroll to position [0, 0]
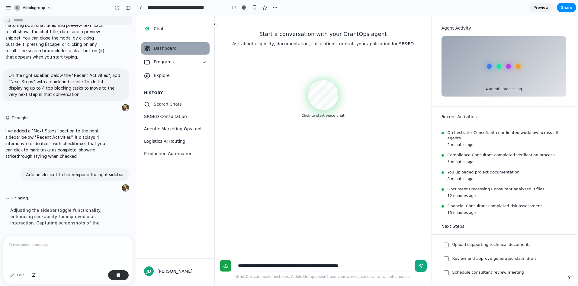
click at [224, 267] on icon at bounding box center [225, 265] width 5 height 5
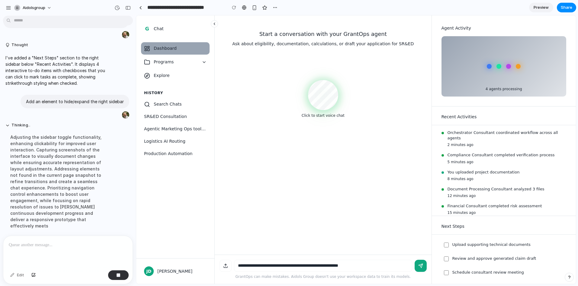
scroll to position [1564, 0]
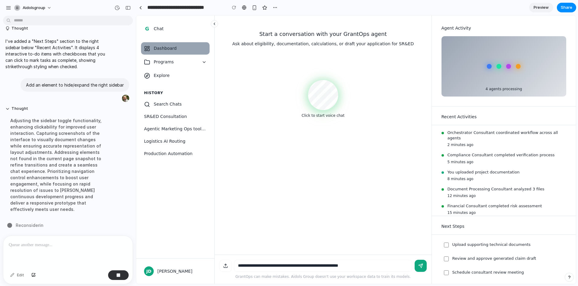
click at [395, 266] on textarea at bounding box center [323, 266] width 178 height 12
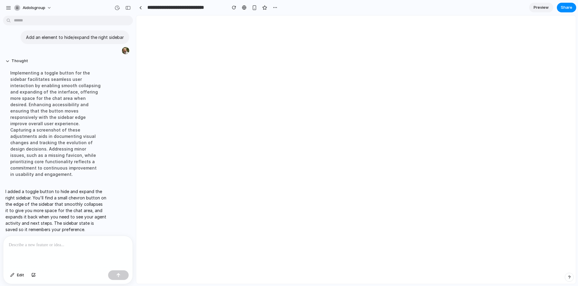
scroll to position [0, 0]
